Goal: Register for event/course

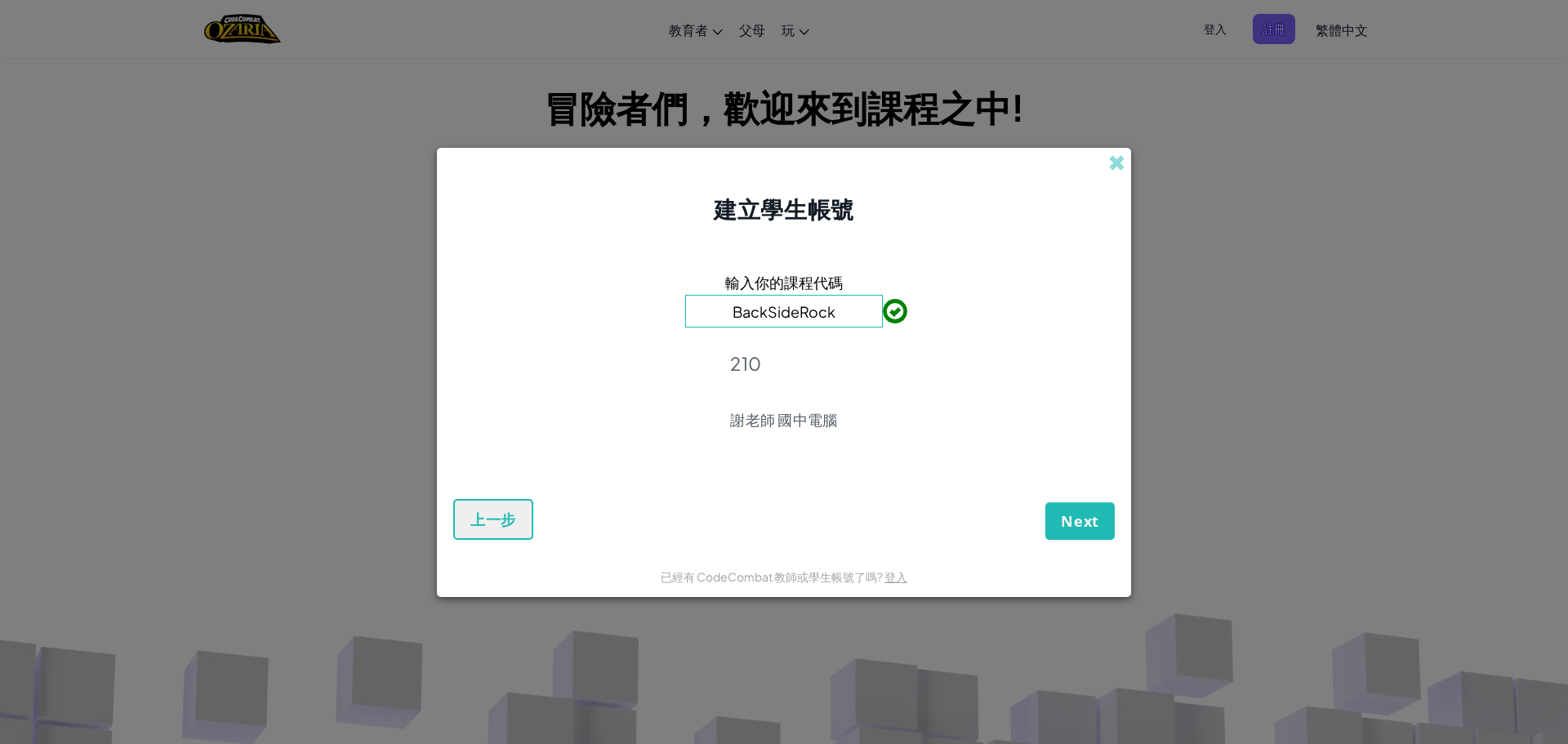
click at [1018, 433] on div "輸入你的課程代碼 BackSideRock 210 謝老師 國中電腦" at bounding box center [784, 356] width 662 height 228
click at [1098, 524] on span "Next" at bounding box center [1080, 521] width 39 height 20
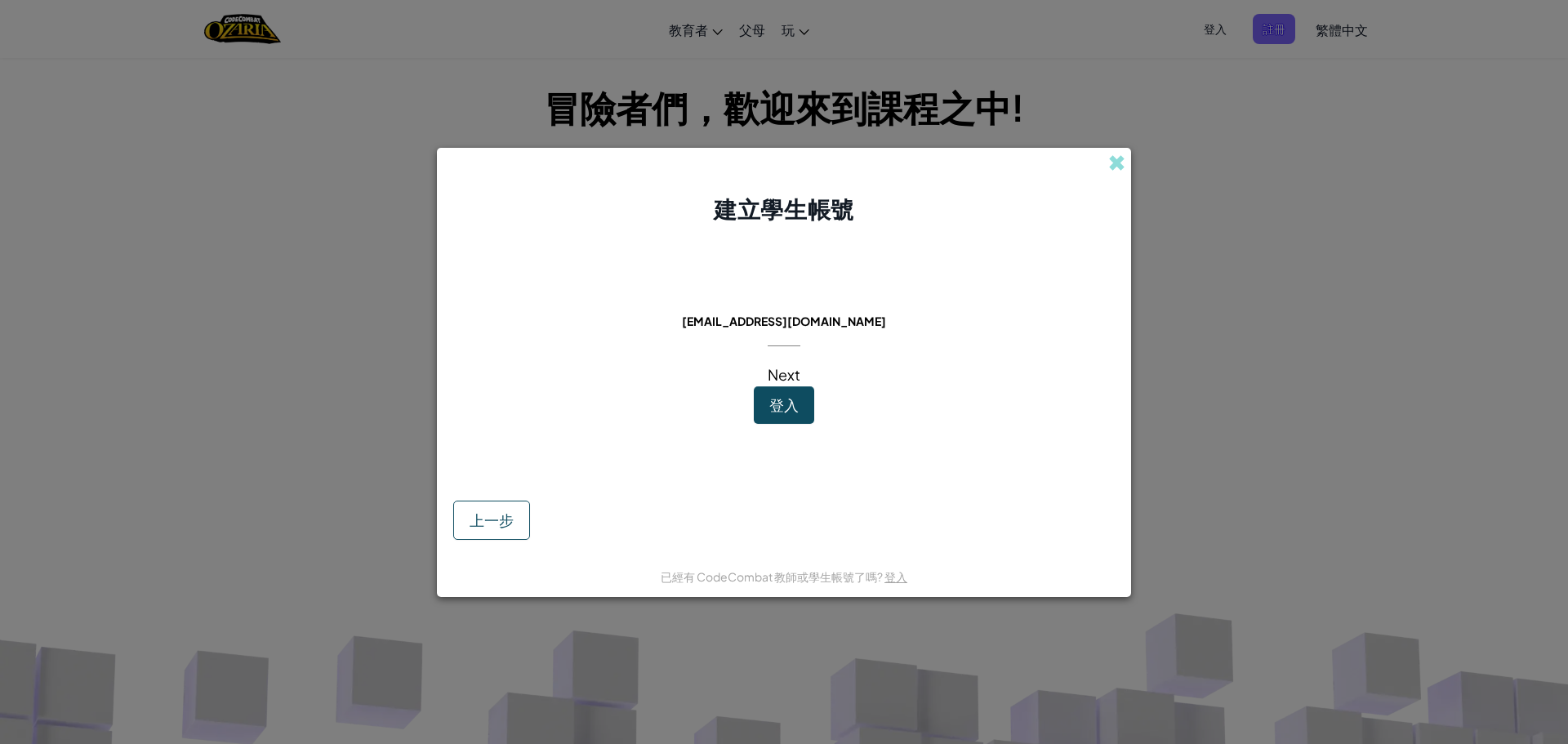
click at [1041, 290] on div "此email帳號已經被使用過了： [EMAIL_ADDRESS][DOMAIN_NAME] Next 登入 上一步" at bounding box center [783, 390] width 694 height 330
click at [756, 389] on button "登入" at bounding box center [783, 405] width 60 height 38
